Goal: Contribute content: Contribute content

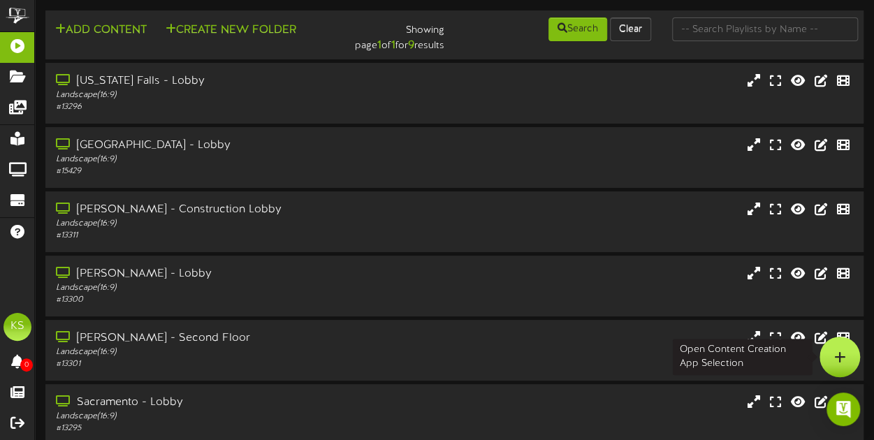
click at [832, 356] on div at bounding box center [840, 357] width 41 height 41
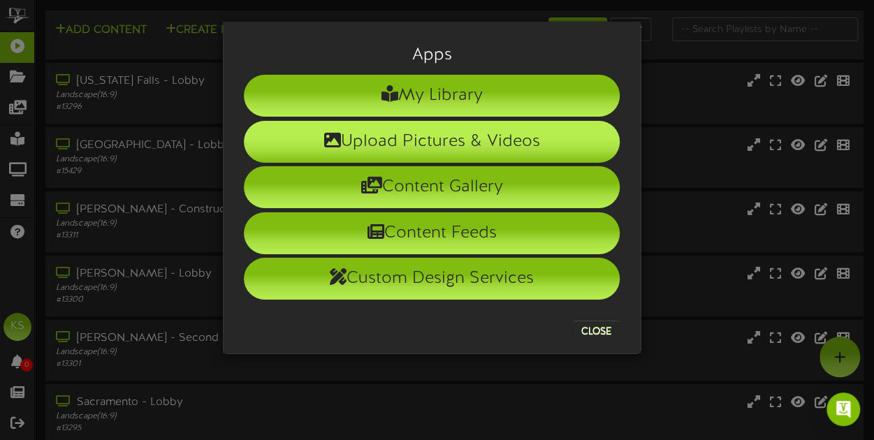
click at [436, 138] on li "Upload Pictures & Videos" at bounding box center [432, 142] width 376 height 42
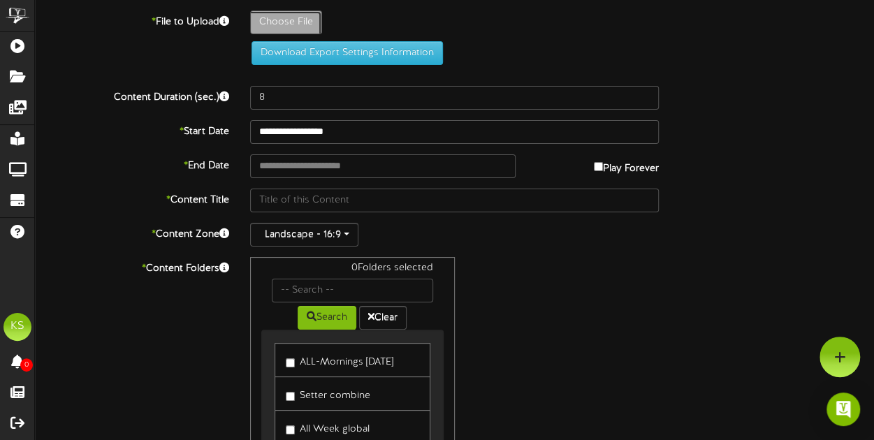
type input "**********"
type input "goldrush2final"
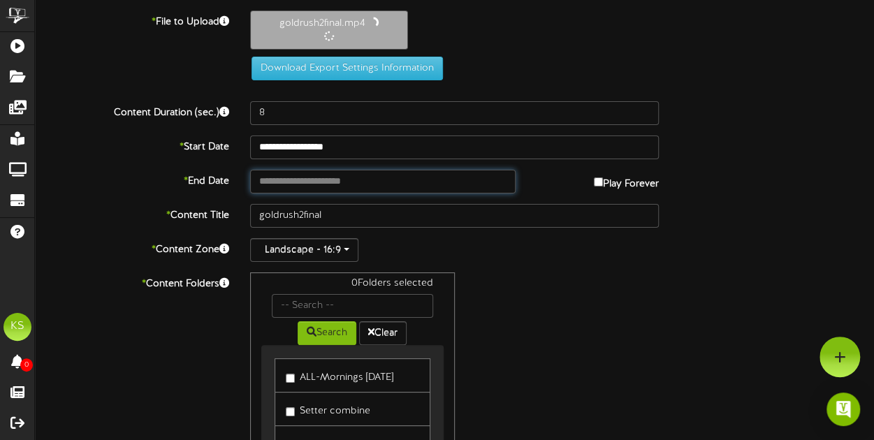
click at [320, 182] on input "text" at bounding box center [383, 182] width 266 height 24
type input "**********"
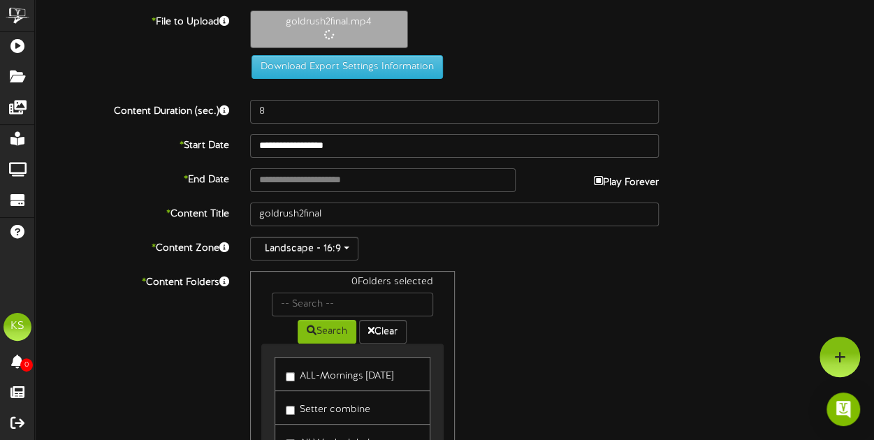
type input "16"
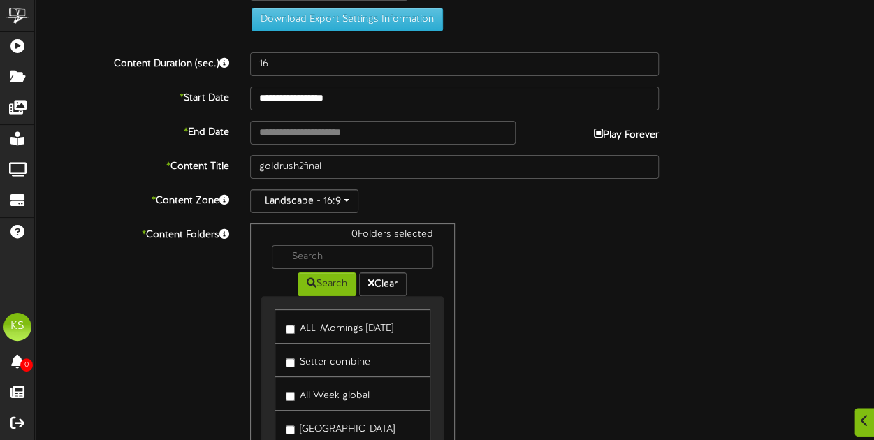
scroll to position [70, 0]
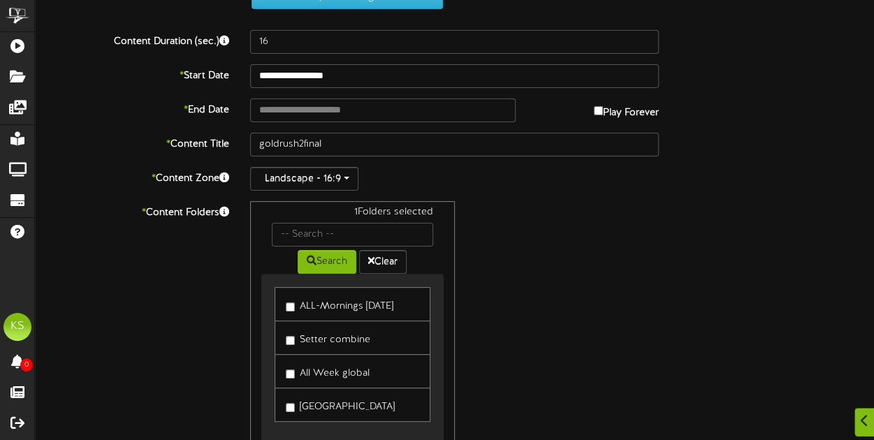
click at [296, 370] on label "All Week global" at bounding box center [328, 371] width 84 height 19
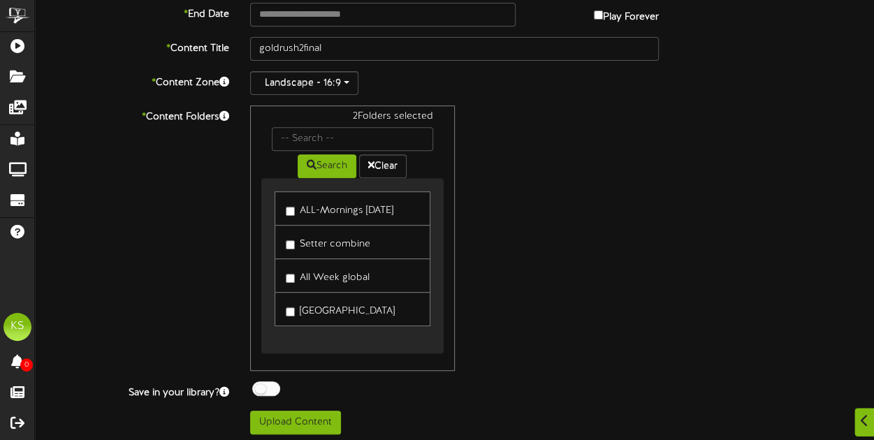
scroll to position [235, 0]
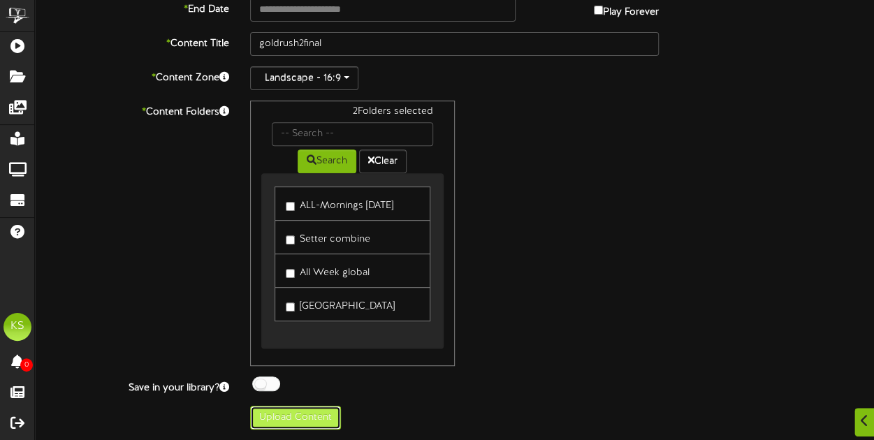
click at [321, 416] on button "Upload Content" at bounding box center [295, 418] width 91 height 24
type input "**********"
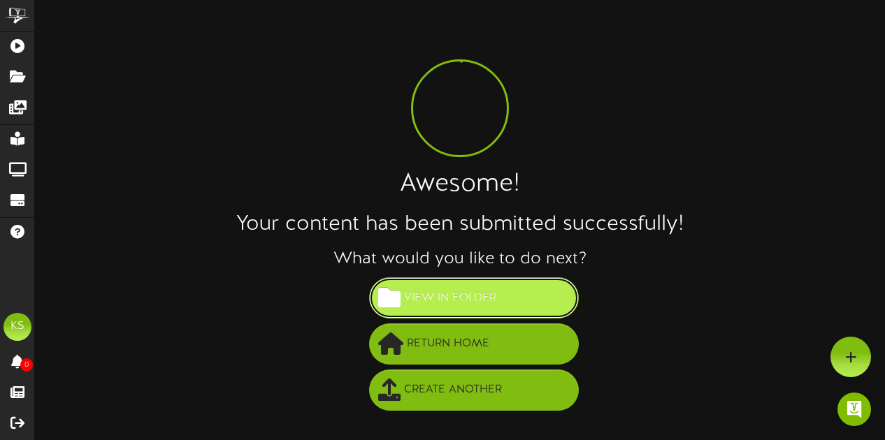
click at [458, 305] on span "View in Folder" at bounding box center [449, 298] width 99 height 23
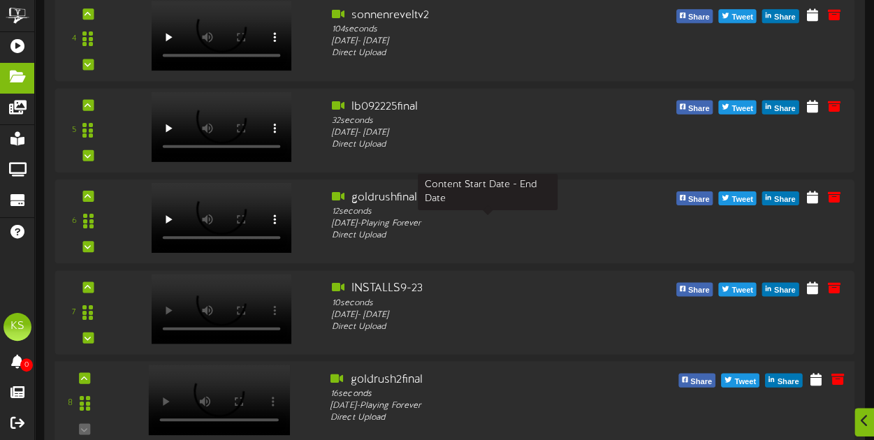
scroll to position [559, 0]
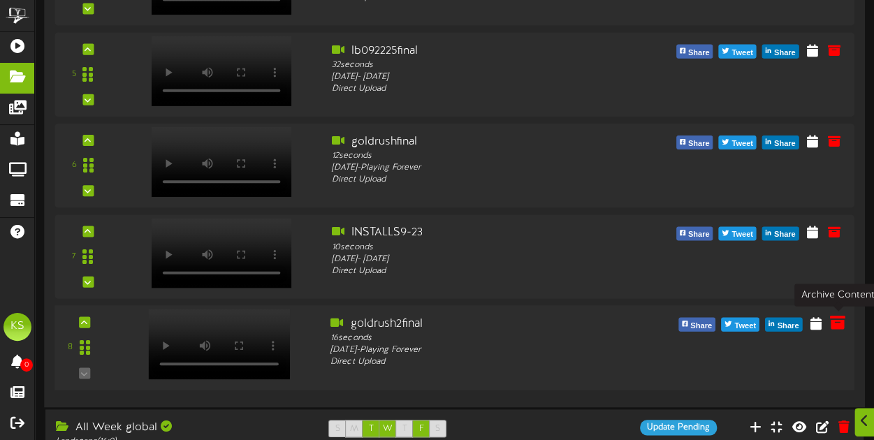
click at [846, 322] on icon at bounding box center [837, 321] width 15 height 15
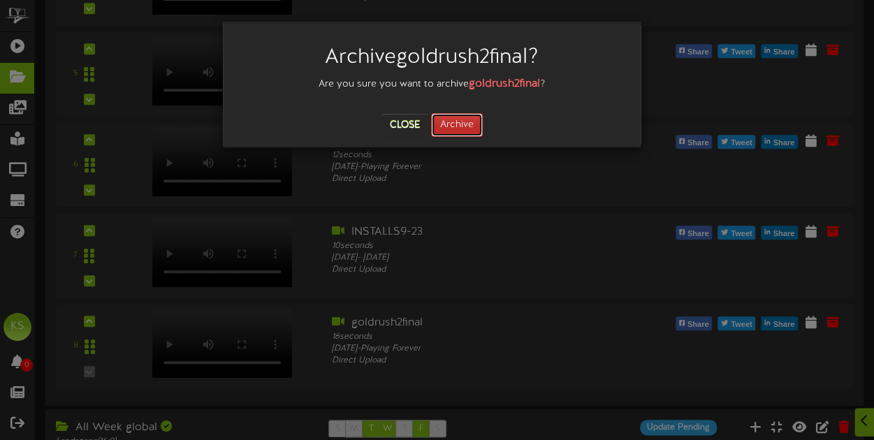
click at [465, 117] on button "Archive" at bounding box center [457, 125] width 52 height 24
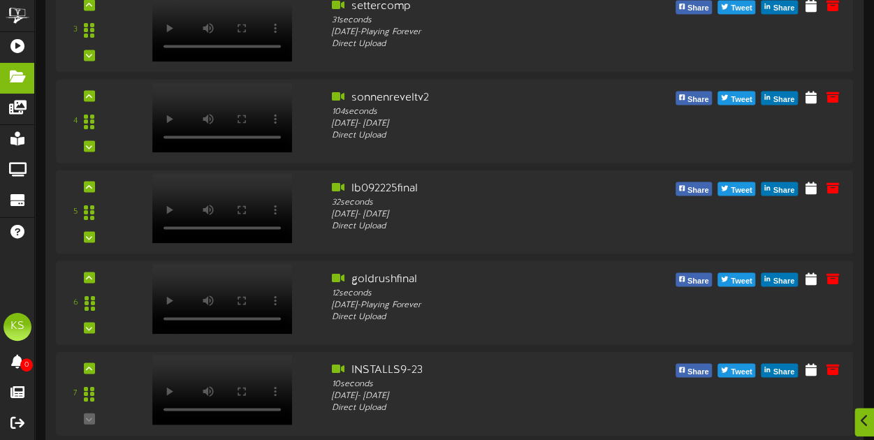
scroll to position [1292, 0]
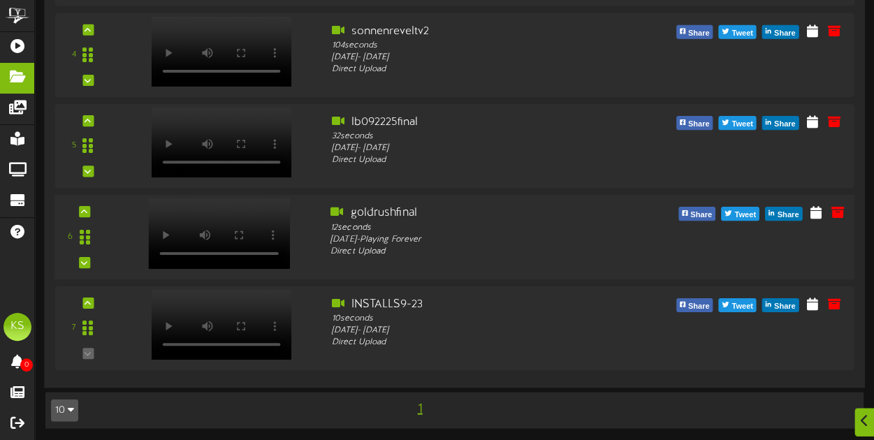
click at [257, 213] on video at bounding box center [219, 233] width 142 height 71
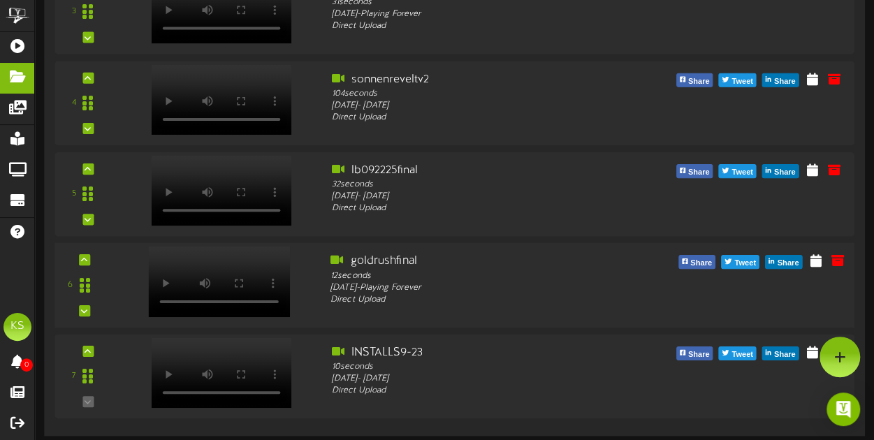
scroll to position [1222, 0]
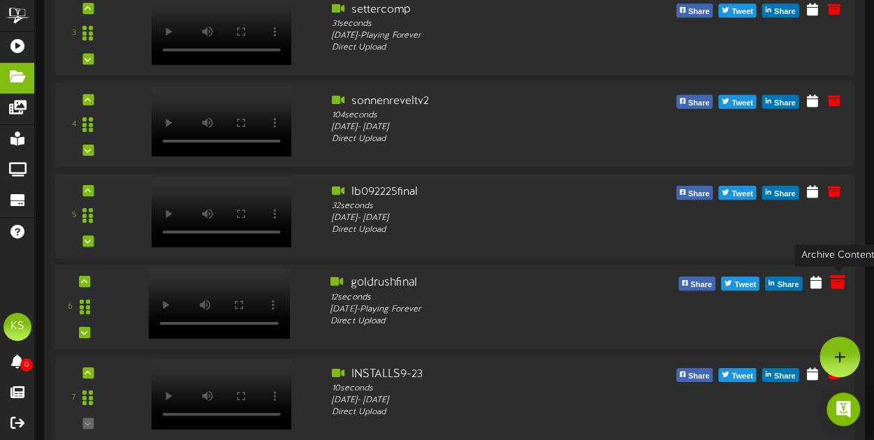
click at [840, 286] on icon at bounding box center [837, 281] width 15 height 15
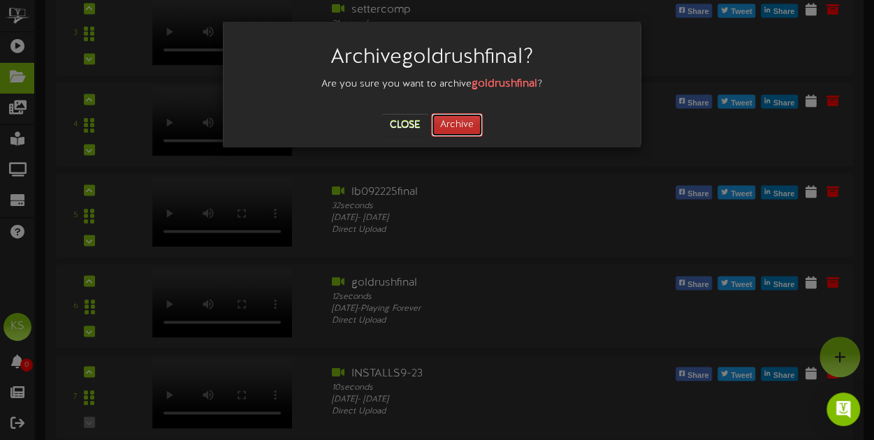
click at [451, 128] on button "Archive" at bounding box center [457, 125] width 52 height 24
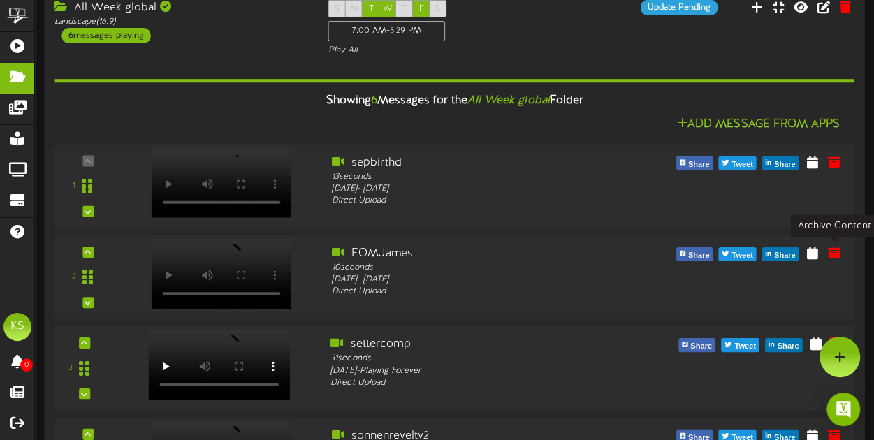
scroll to position [717, 0]
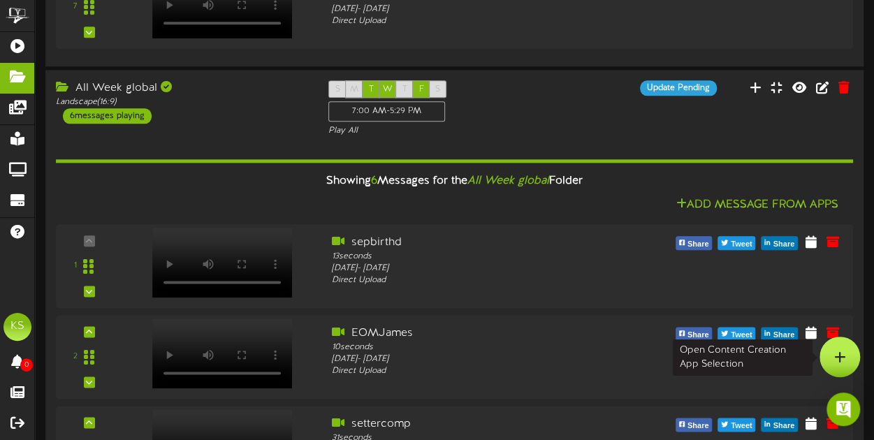
click at [843, 363] on div at bounding box center [840, 357] width 41 height 41
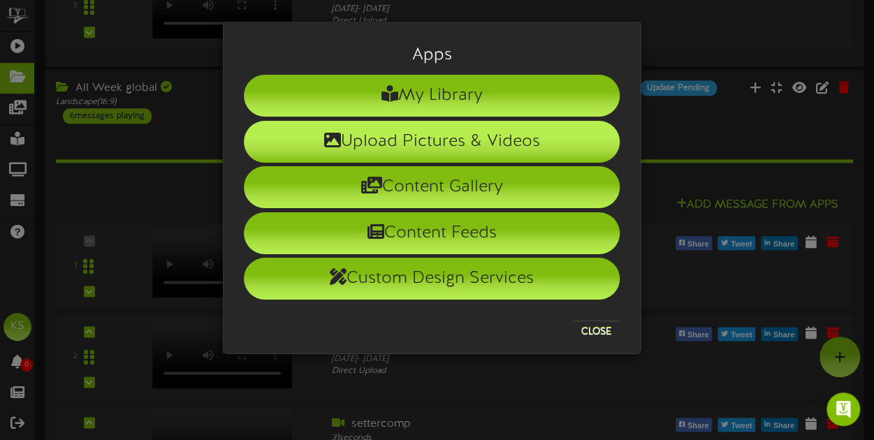
click at [450, 141] on li "Upload Pictures & Videos" at bounding box center [432, 142] width 376 height 42
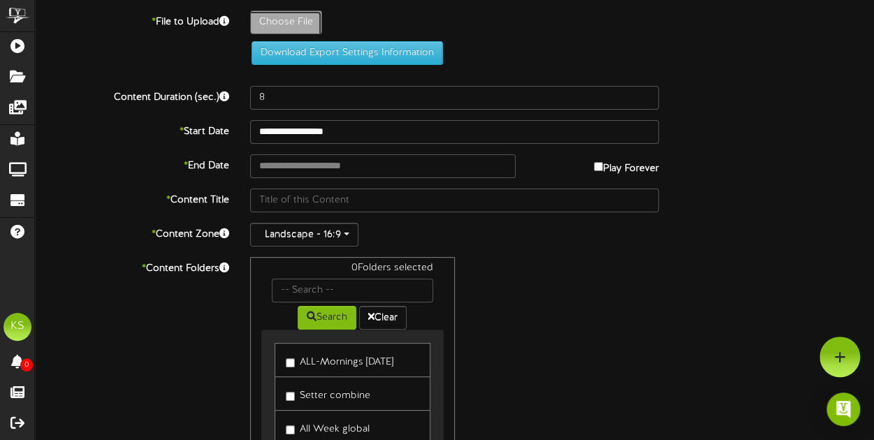
type input "**********"
type input "goldrush2final"
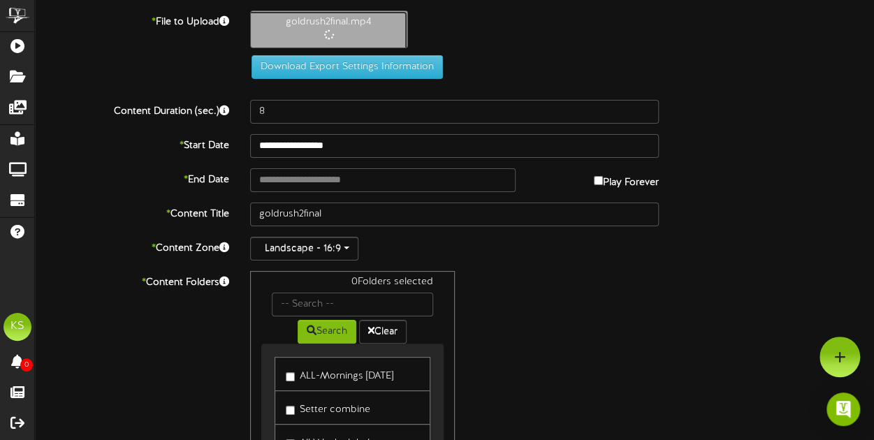
type input "16"
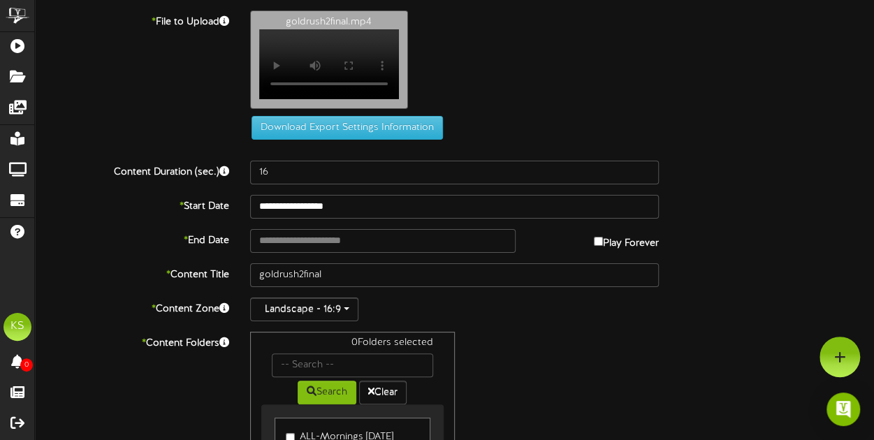
click at [372, 49] on video "Your browser does not support HTML5 video." at bounding box center [329, 64] width 140 height 70
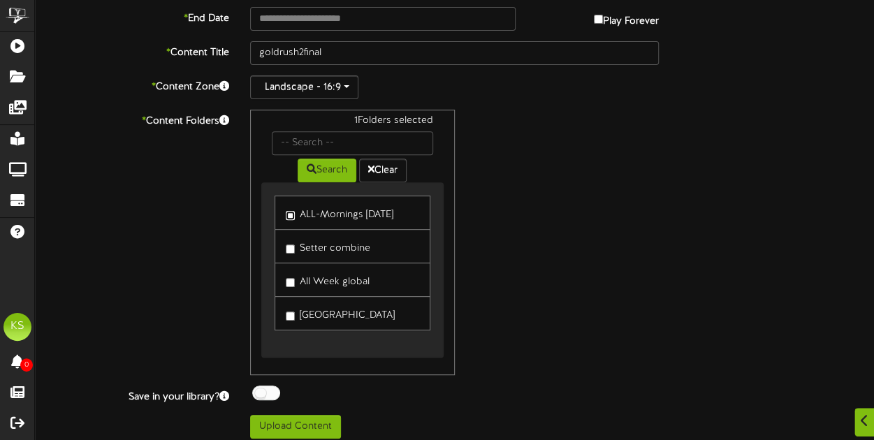
scroll to position [235, 0]
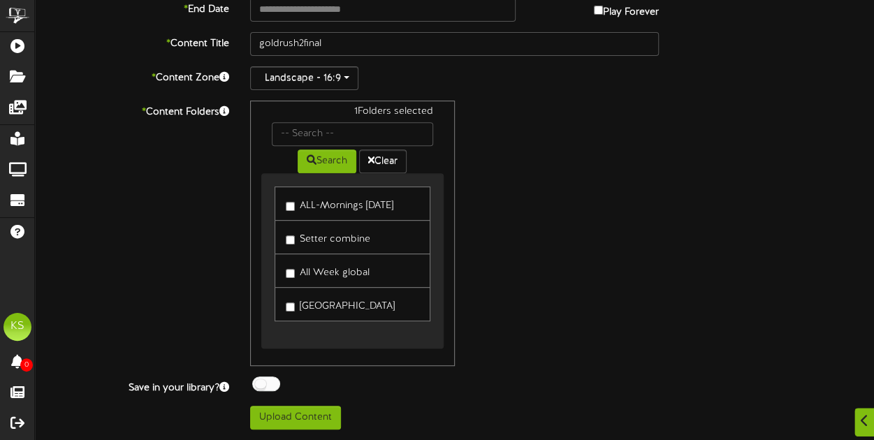
click at [295, 273] on label "All Week global" at bounding box center [328, 270] width 84 height 19
click at [317, 414] on button "Upload Content" at bounding box center [295, 418] width 91 height 24
type input "**********"
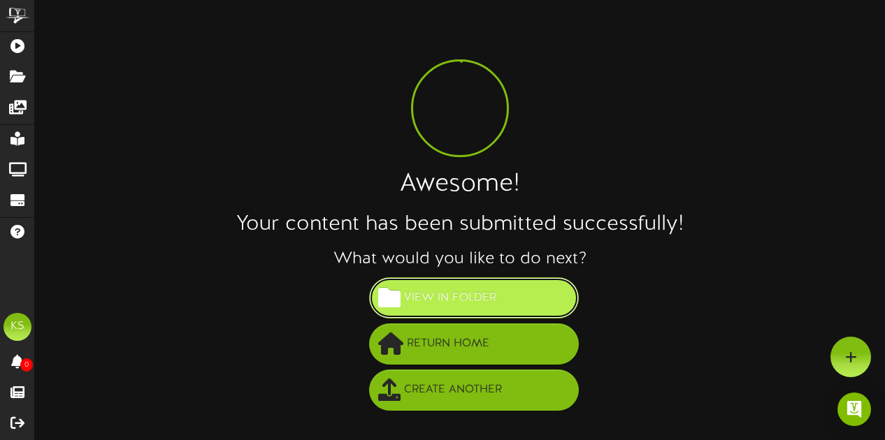
click at [480, 298] on span "View in Folder" at bounding box center [449, 298] width 99 height 23
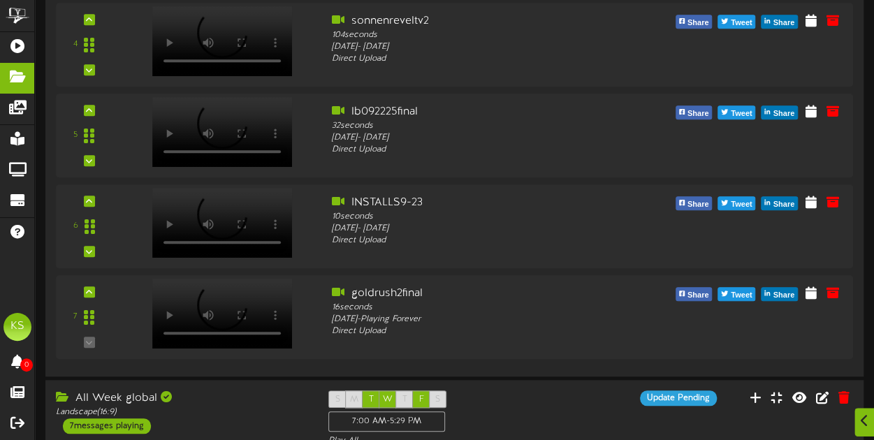
scroll to position [559, 0]
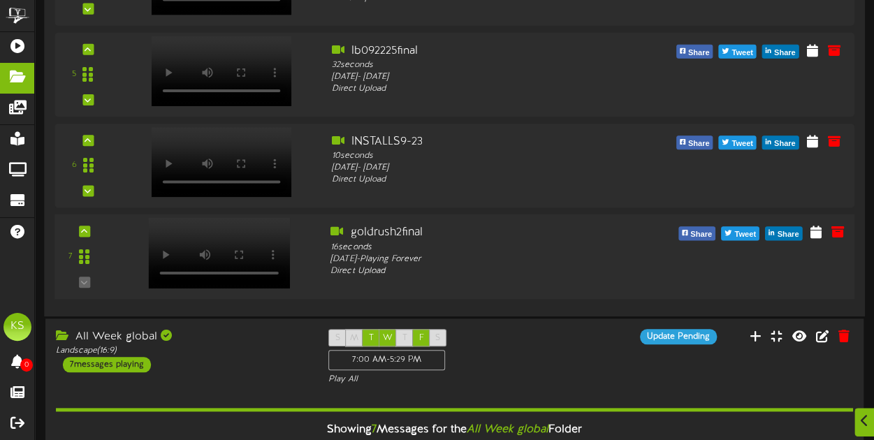
click at [261, 235] on video at bounding box center [219, 253] width 142 height 71
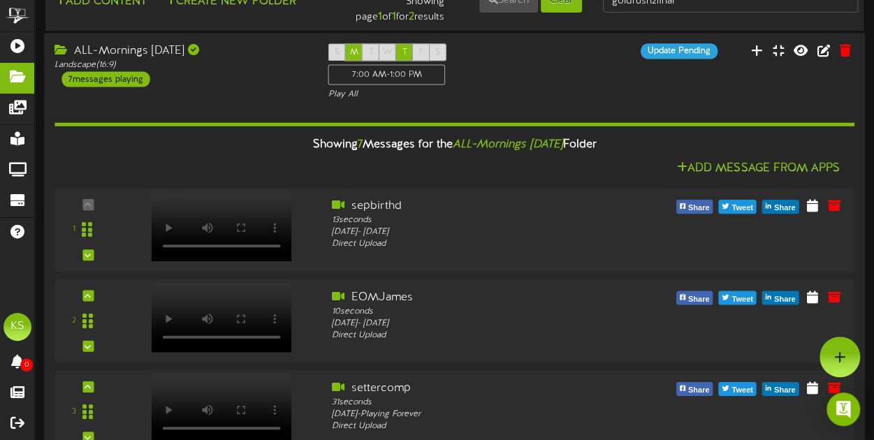
scroll to position [0, 0]
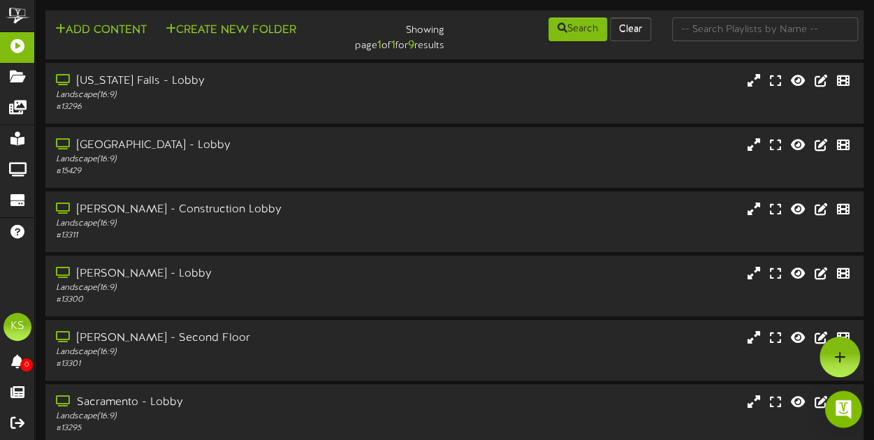
click at [842, 411] on img "Open Intercom Messenger" at bounding box center [843, 409] width 18 height 18
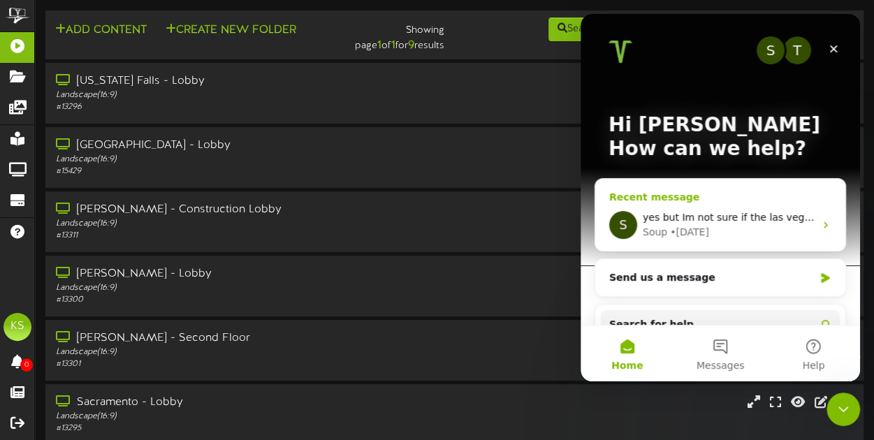
click at [677, 233] on div "• 1w ago" at bounding box center [689, 232] width 39 height 15
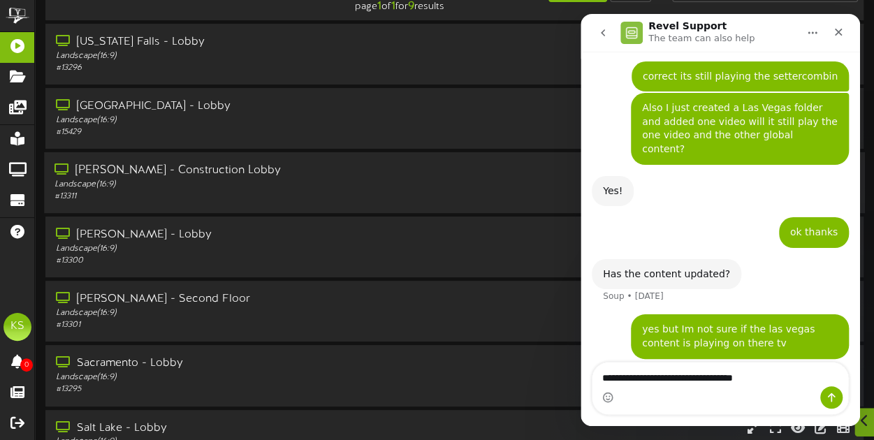
scroll to position [1009, 0]
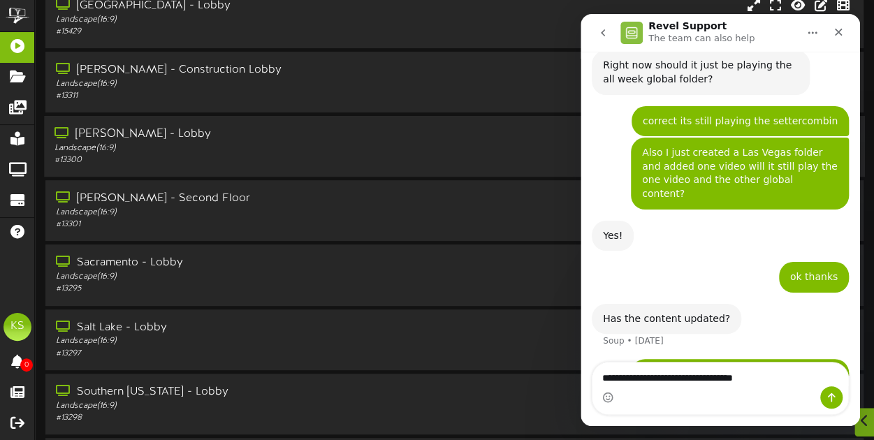
click at [176, 169] on div "Layton - Lobby Landscape ( 16:9 ) # 13300" at bounding box center [454, 146] width 821 height 61
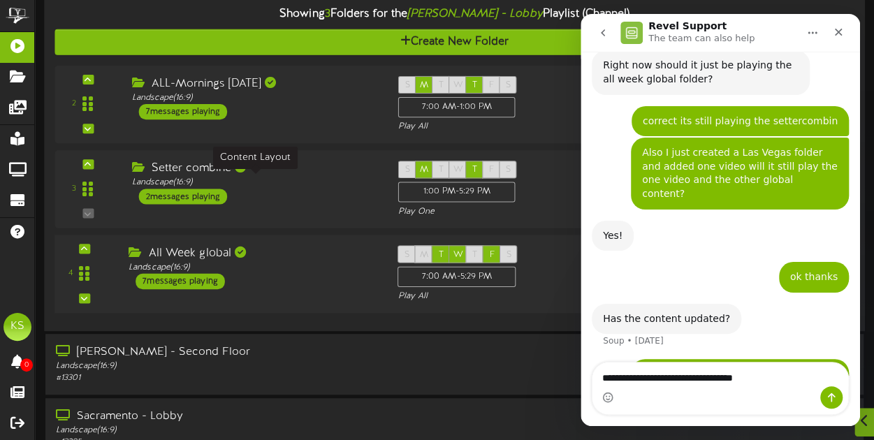
scroll to position [349, 0]
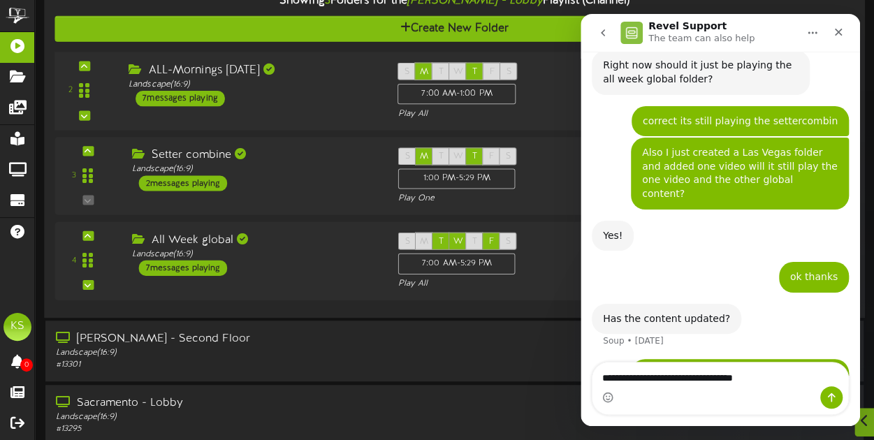
click at [236, 98] on div "ALL-Mornings Monday Landscape ( 16:9 ) 7 messages playing" at bounding box center [252, 84] width 269 height 44
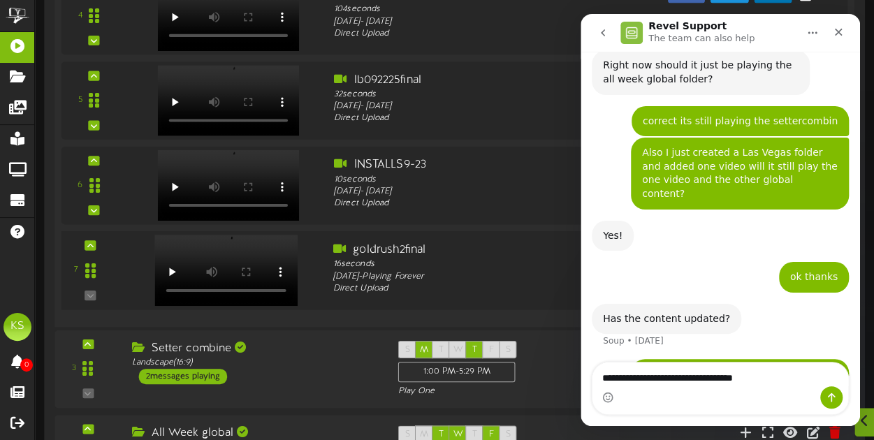
scroll to position [837, 0]
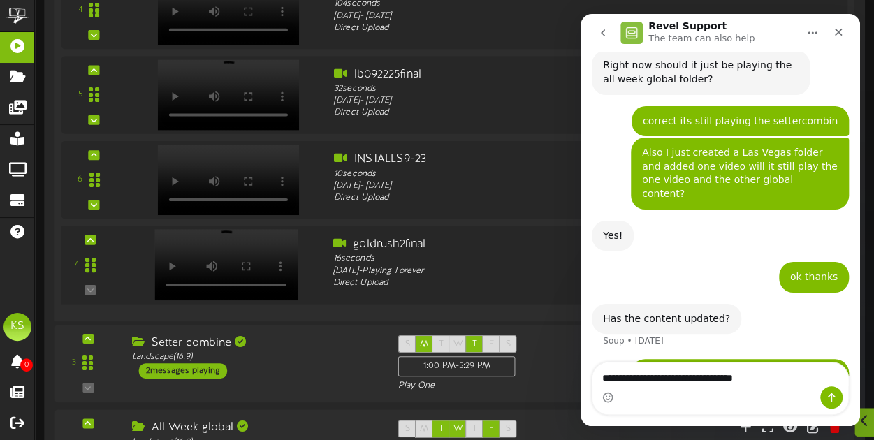
click at [218, 241] on video at bounding box center [225, 264] width 143 height 71
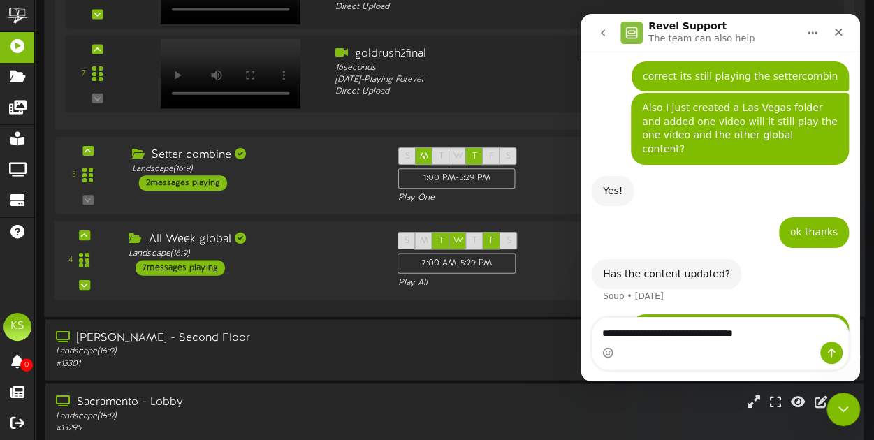
scroll to position [0, 0]
click at [273, 252] on div "Landscape ( 16:9 )" at bounding box center [253, 254] width 248 height 12
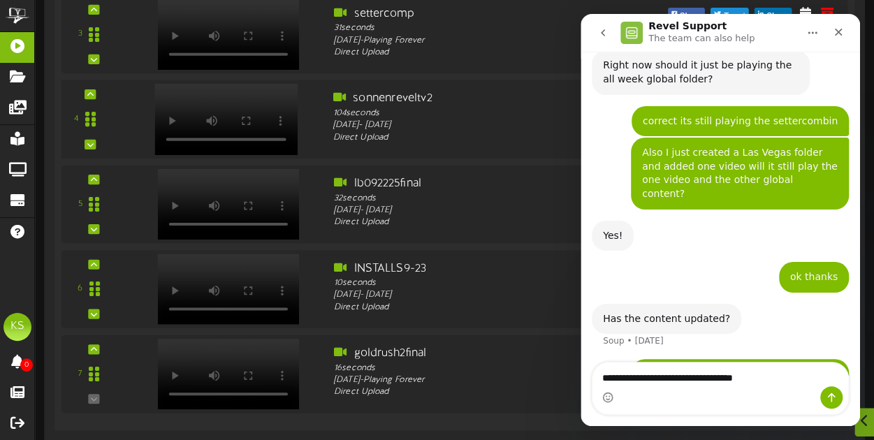
scroll to position [1584, 0]
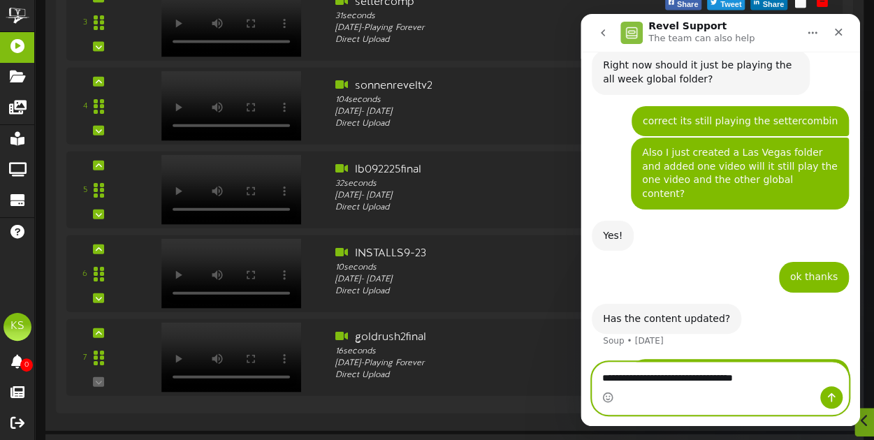
click at [777, 381] on textarea "**********" at bounding box center [721, 375] width 256 height 24
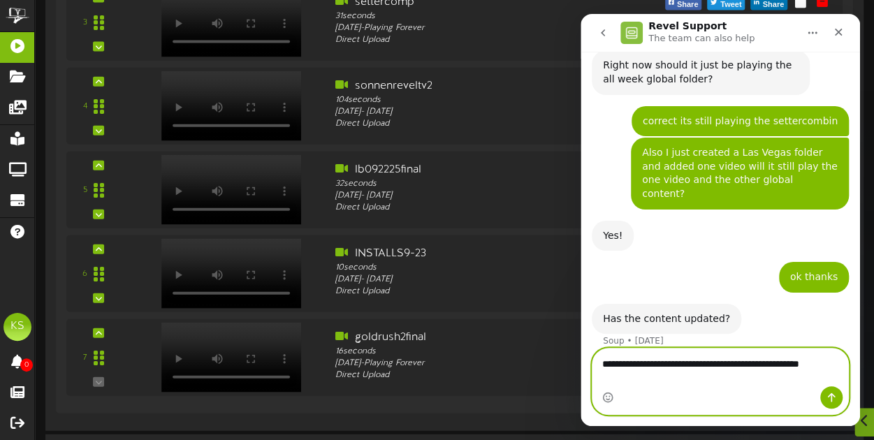
scroll to position [1023, 0]
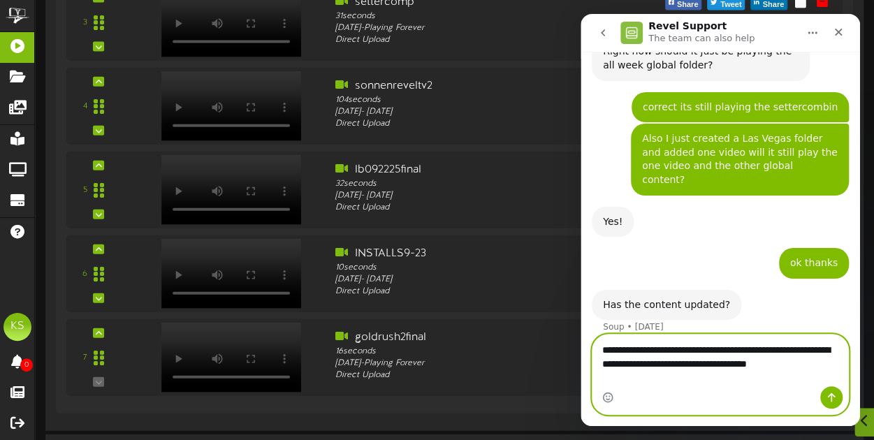
type textarea "**********"
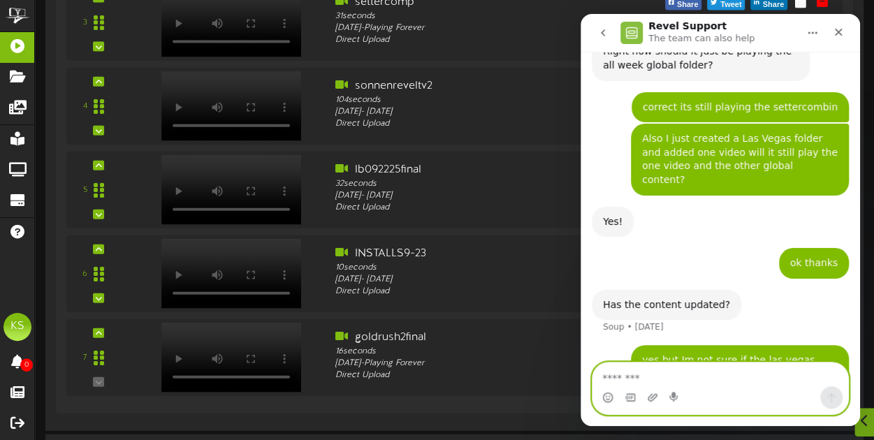
scroll to position [1097, 0]
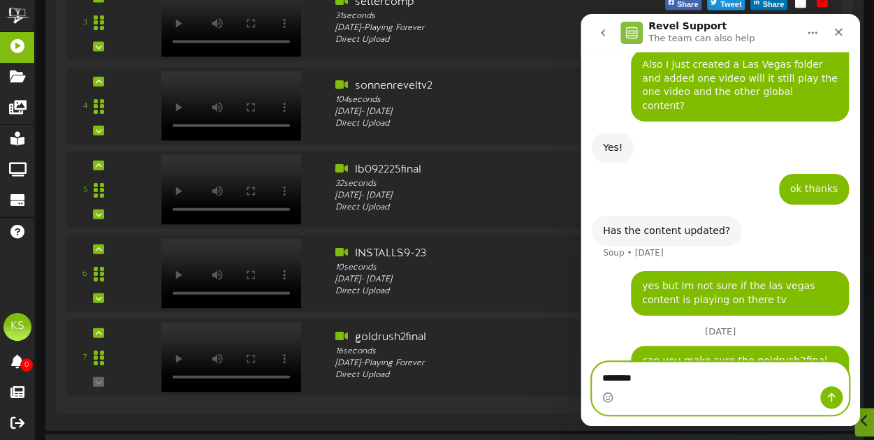
type textarea "*********"
